Goal: Check status

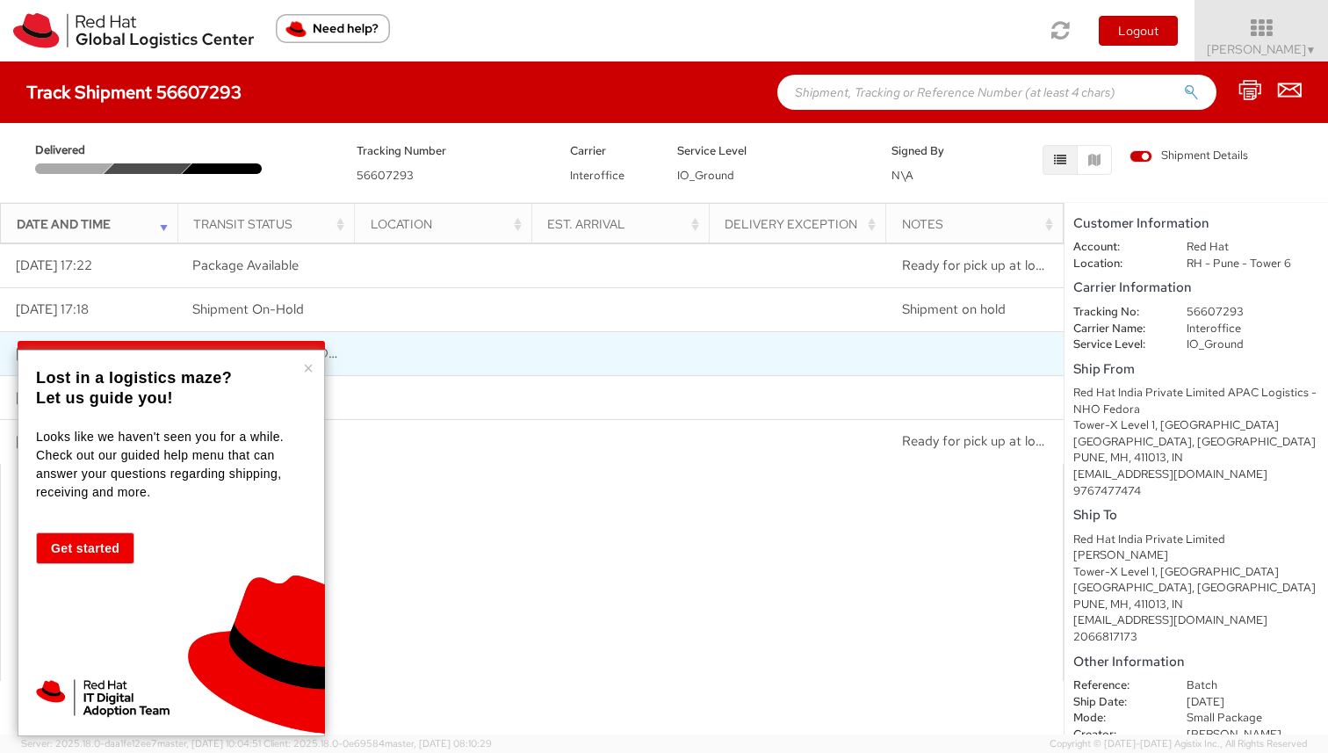
click at [309, 366] on button "×" at bounding box center [308, 368] width 11 height 18
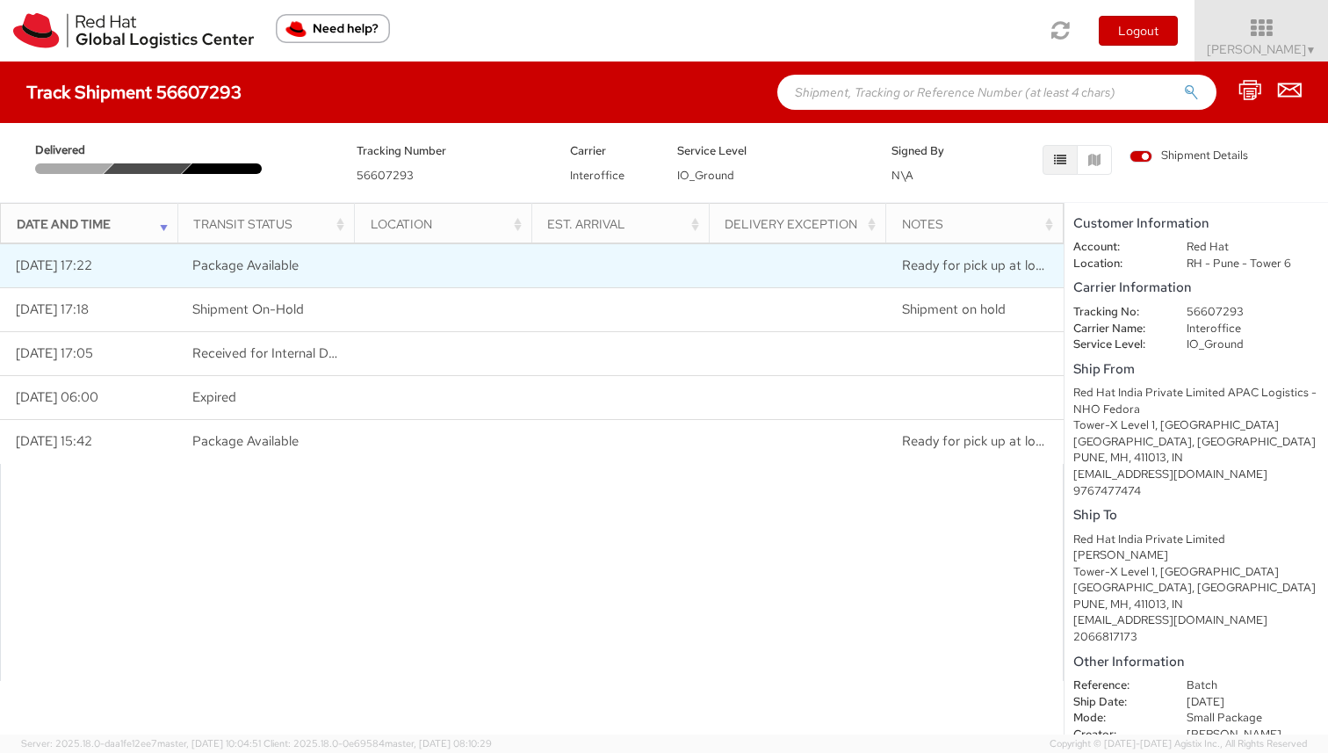
click at [927, 278] on td "Ready for pick up at locker RH - Pune Tower 10-25" at bounding box center [974, 266] width 177 height 44
click at [994, 271] on span "Ready for pick up at locker RH - Pune Tower 10-25" at bounding box center [1068, 266] width 333 height 18
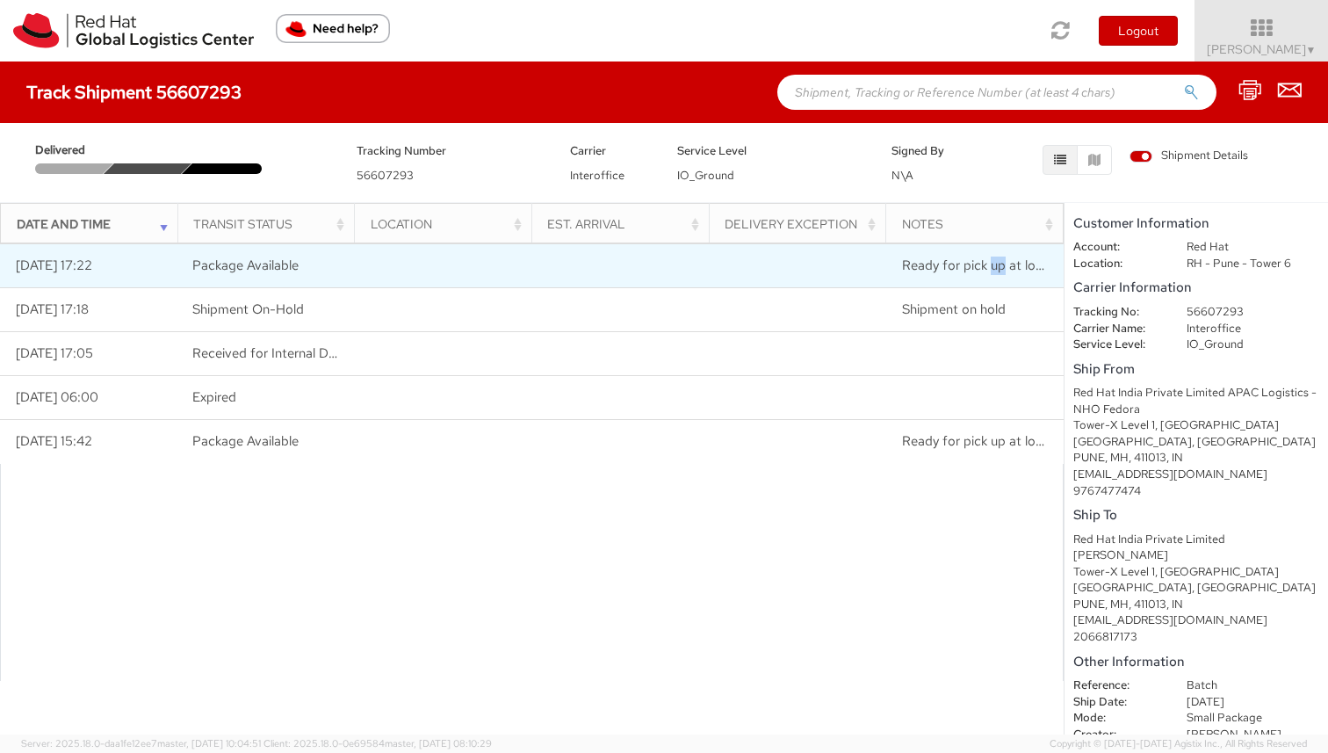
click at [994, 271] on span "Ready for pick up at locker RH - Pune Tower 10-25" at bounding box center [1068, 266] width 333 height 18
